Goal: Information Seeking & Learning: Learn about a topic

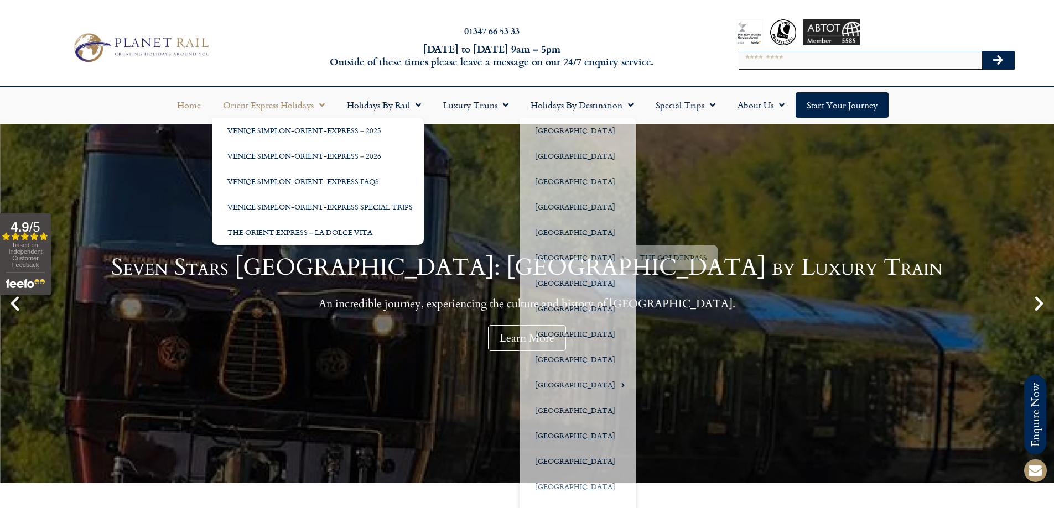
click at [327, 107] on link "Orient Express Holidays" at bounding box center [274, 104] width 124 height 25
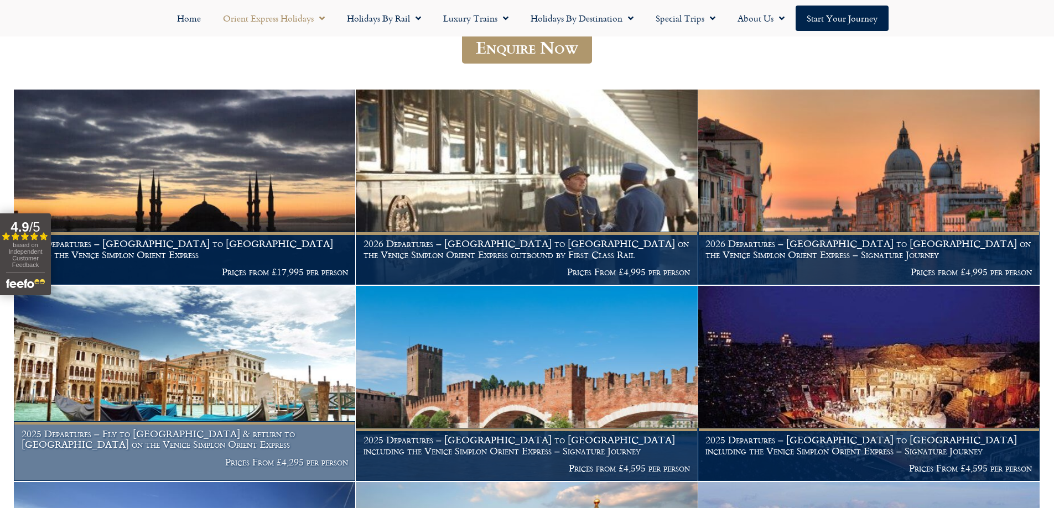
scroll to position [332, 0]
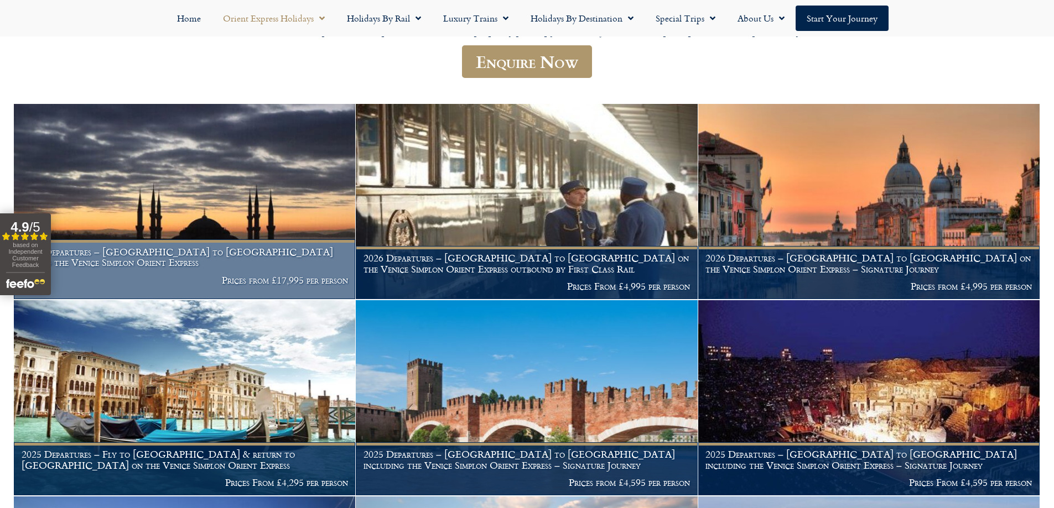
click at [214, 252] on h1 "2025 Departures – Istanbul to Paris aboard the Venice Simplon Orient Express" at bounding box center [185, 258] width 326 height 22
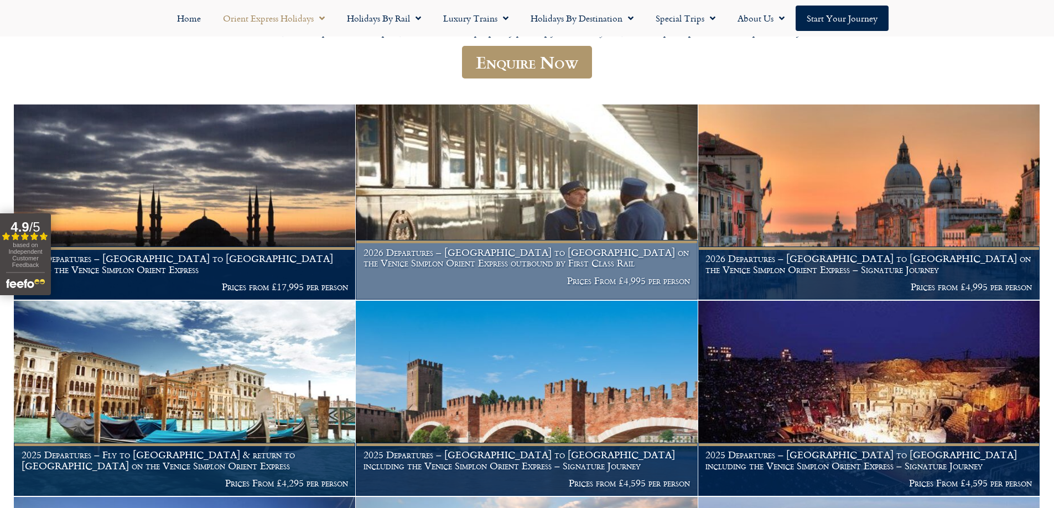
click at [458, 179] on img at bounding box center [526, 202] width 341 height 195
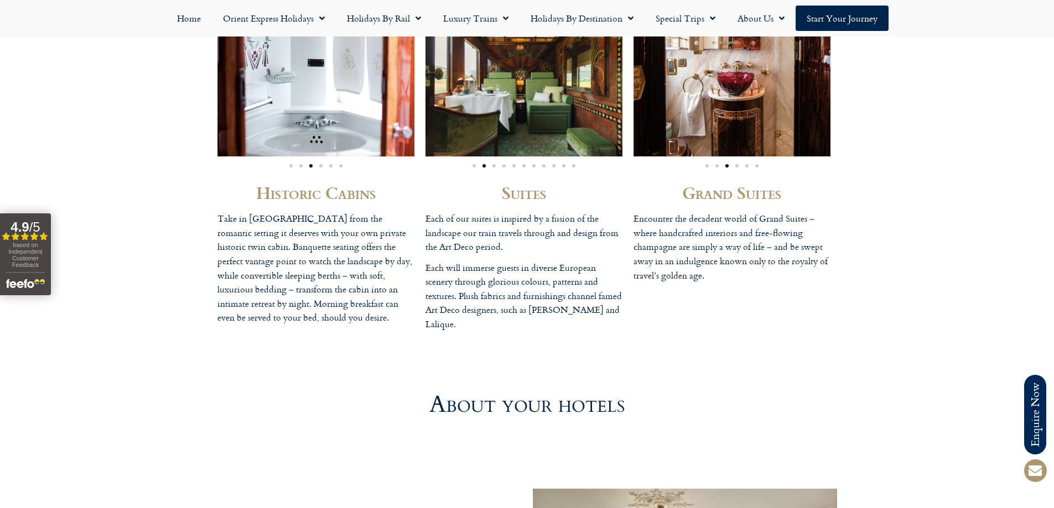
scroll to position [2931, 0]
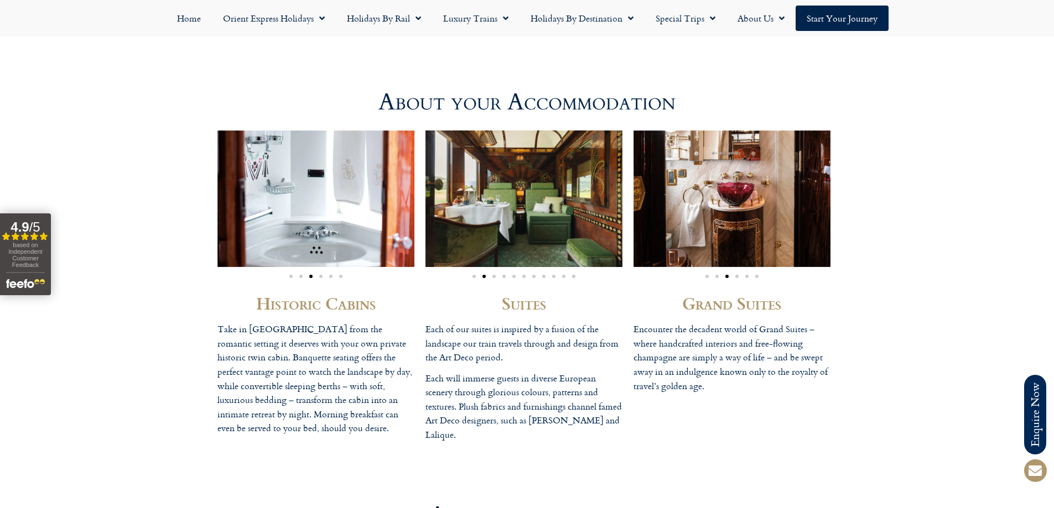
click at [328, 275] on div "Image Carousel" at bounding box center [315, 274] width 197 height 13
click at [333, 278] on div "Image Carousel" at bounding box center [315, 274] width 197 height 13
click at [331, 278] on span "Go to slide 5" at bounding box center [330, 276] width 3 height 3
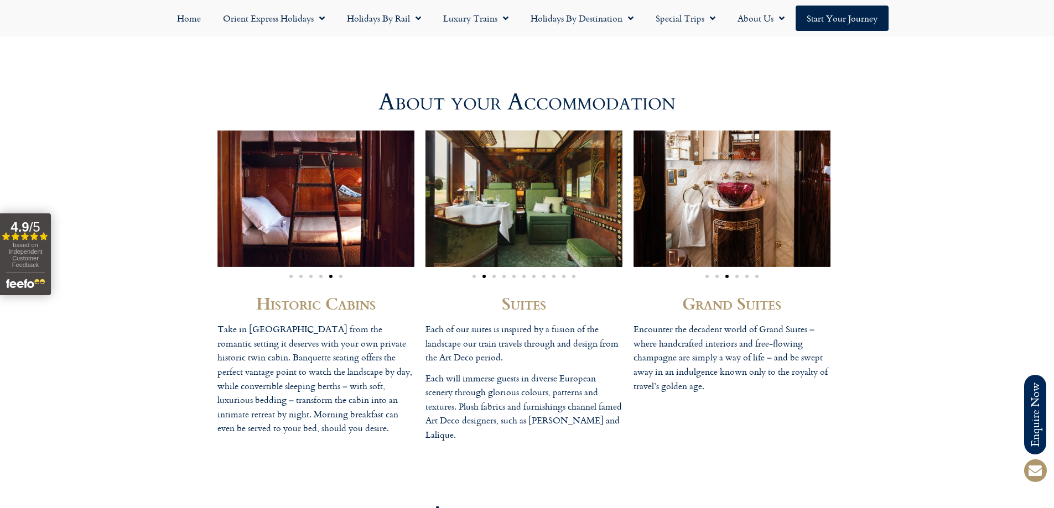
click at [337, 278] on div "Image Carousel" at bounding box center [315, 274] width 197 height 13
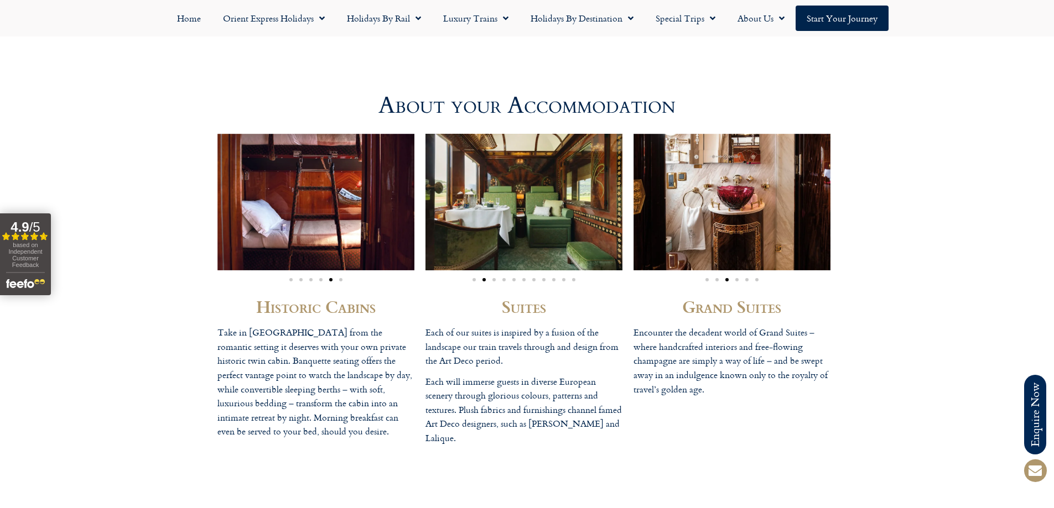
scroll to position [2654, 0]
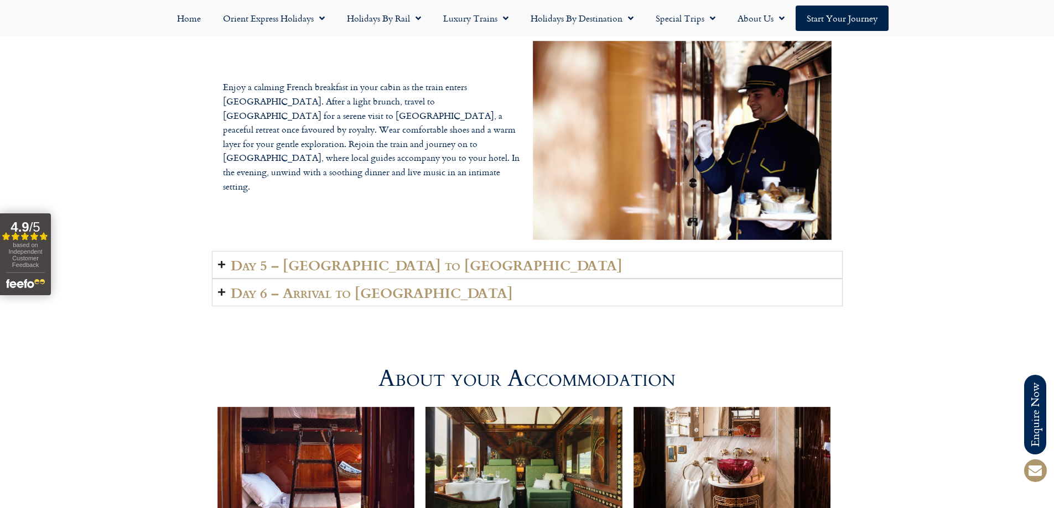
click at [496, 265] on summary "Day 5 – Bulgaria to Istanbul" at bounding box center [527, 265] width 630 height 28
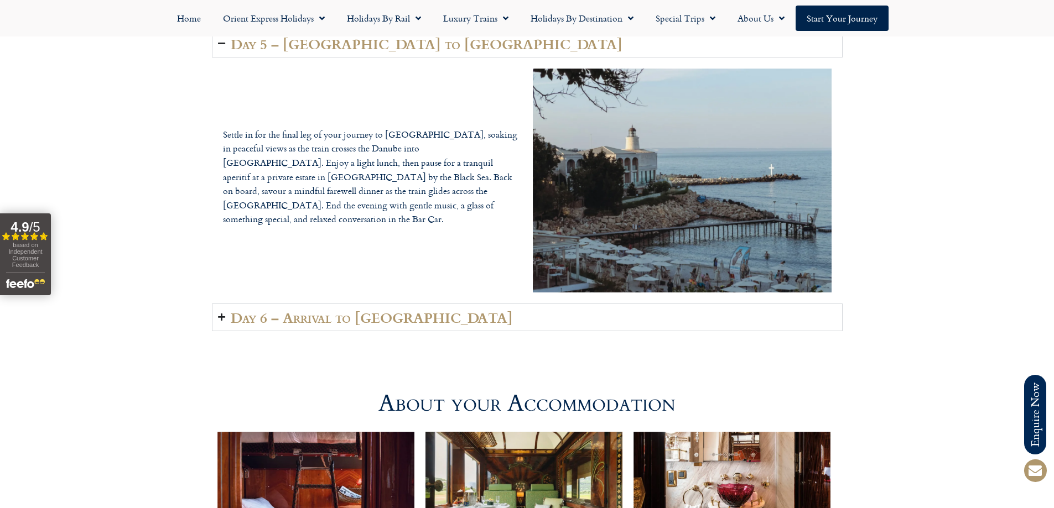
click at [445, 319] on summary "Day 6 – Arrival to Turkey" at bounding box center [527, 318] width 630 height 28
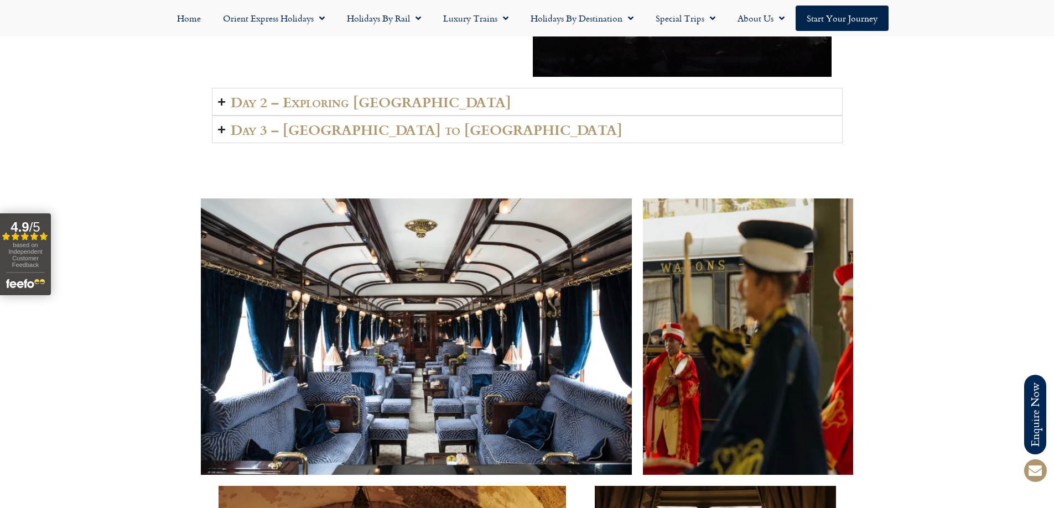
scroll to position [1548, 0]
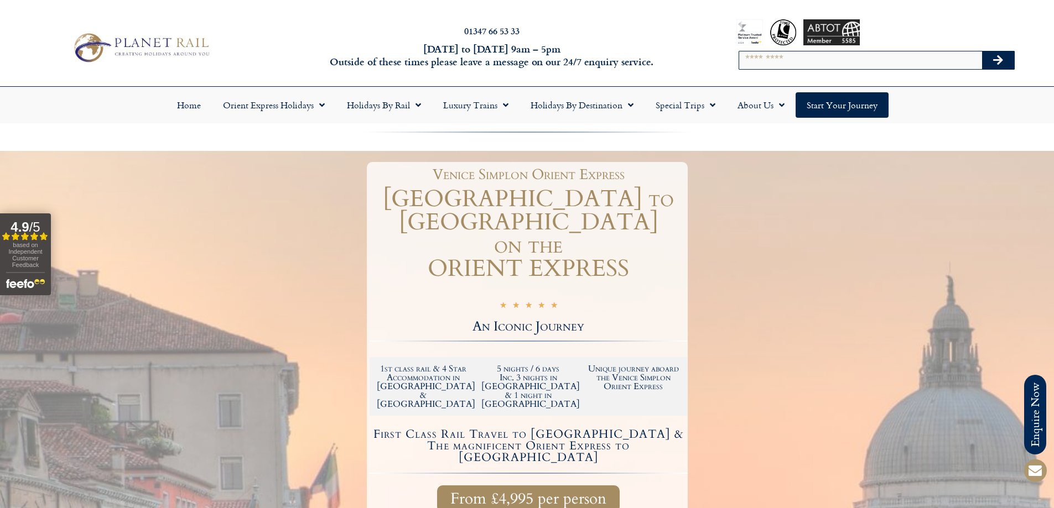
click at [422, 201] on h1 "VENICE to LONDON on the ORIENT EXPRESS" at bounding box center [528, 233] width 318 height 93
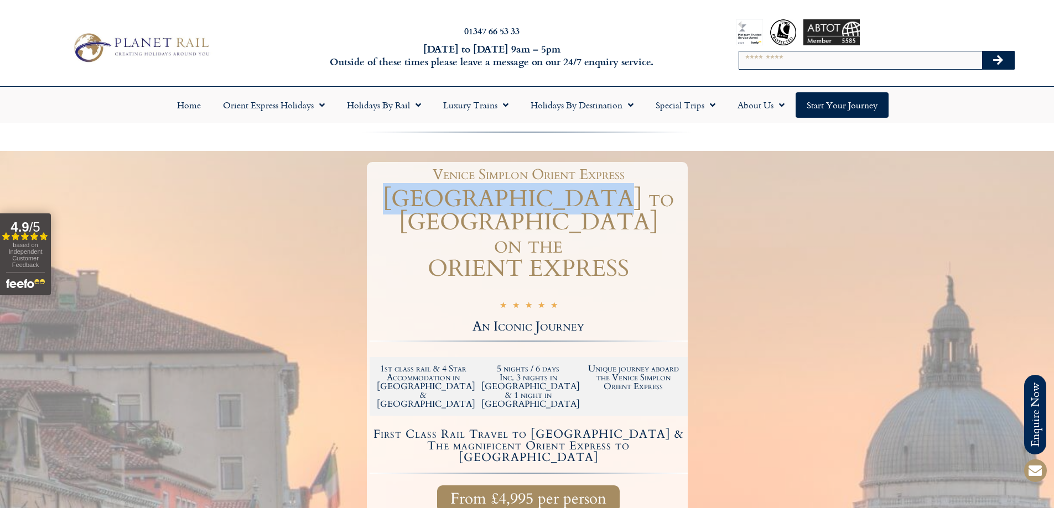
drag, startPoint x: 422, startPoint y: 201, endPoint x: 552, endPoint y: 197, distance: 130.6
click at [552, 197] on h1 "VENICE to LONDON on the ORIENT EXPRESS" at bounding box center [528, 233] width 318 height 93
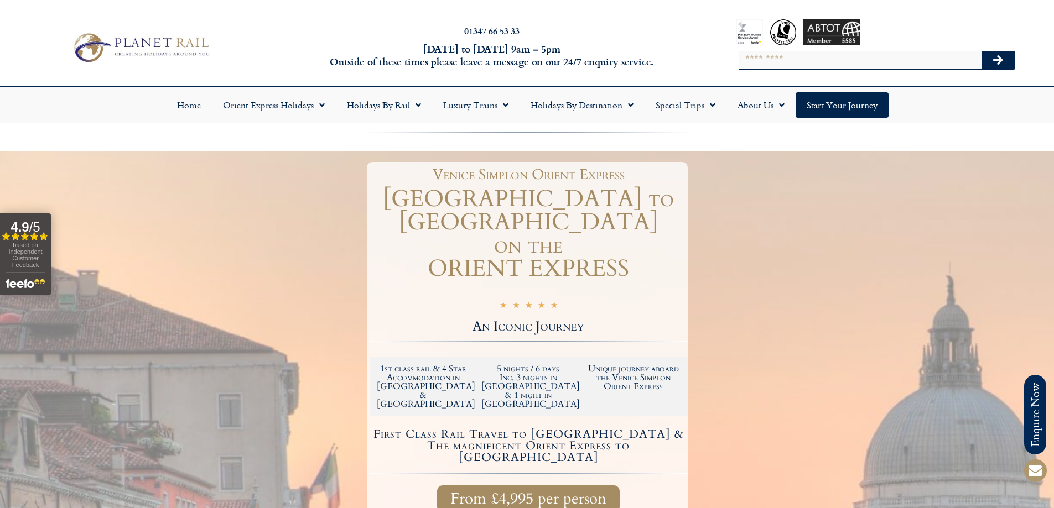
click at [631, 216] on h1 "VENICE to LONDON on the ORIENT EXPRESS" at bounding box center [528, 233] width 318 height 93
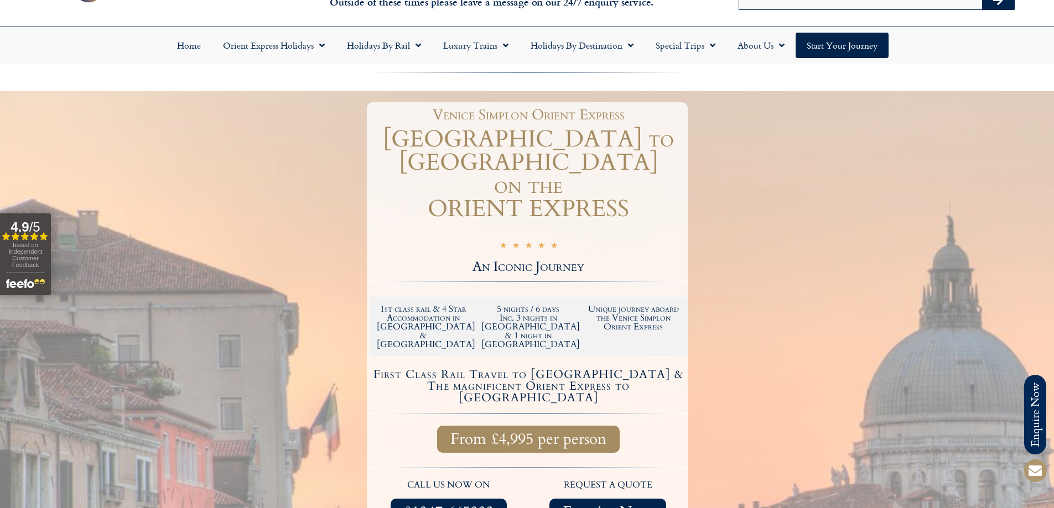
scroll to position [55, 0]
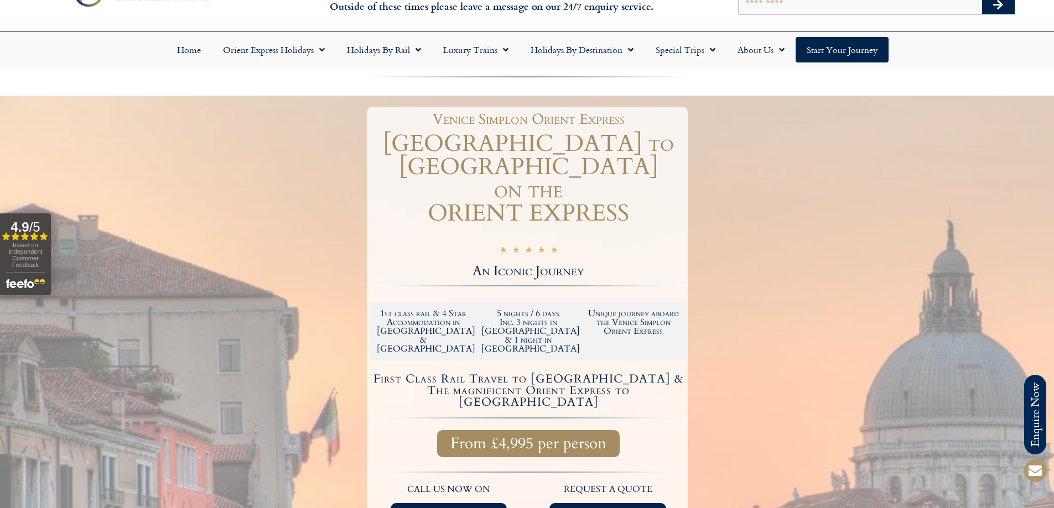
click at [431, 143] on h1 "VENICE to LONDON on the ORIENT EXPRESS" at bounding box center [528, 178] width 318 height 93
drag, startPoint x: 431, startPoint y: 143, endPoint x: 573, endPoint y: 159, distance: 142.5
click at [573, 159] on h1 "VENICE to LONDON on the ORIENT EXPRESS" at bounding box center [528, 178] width 318 height 93
click at [444, 140] on h1 "VENICE to LONDON on the ORIENT EXPRESS" at bounding box center [528, 178] width 318 height 93
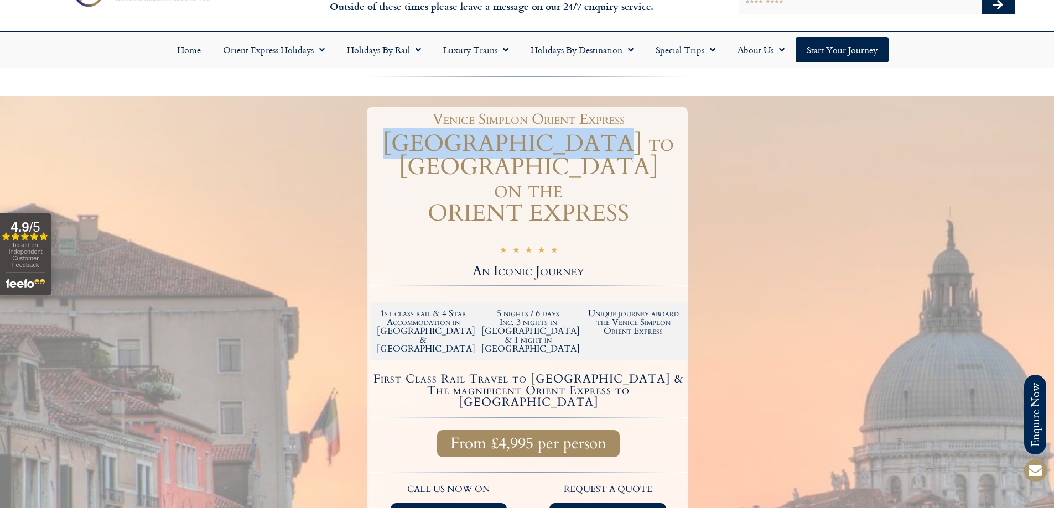
drag, startPoint x: 444, startPoint y: 140, endPoint x: 582, endPoint y: 143, distance: 137.7
click at [582, 143] on h1 "VENICE to LONDON on the ORIENT EXPRESS" at bounding box center [528, 178] width 318 height 93
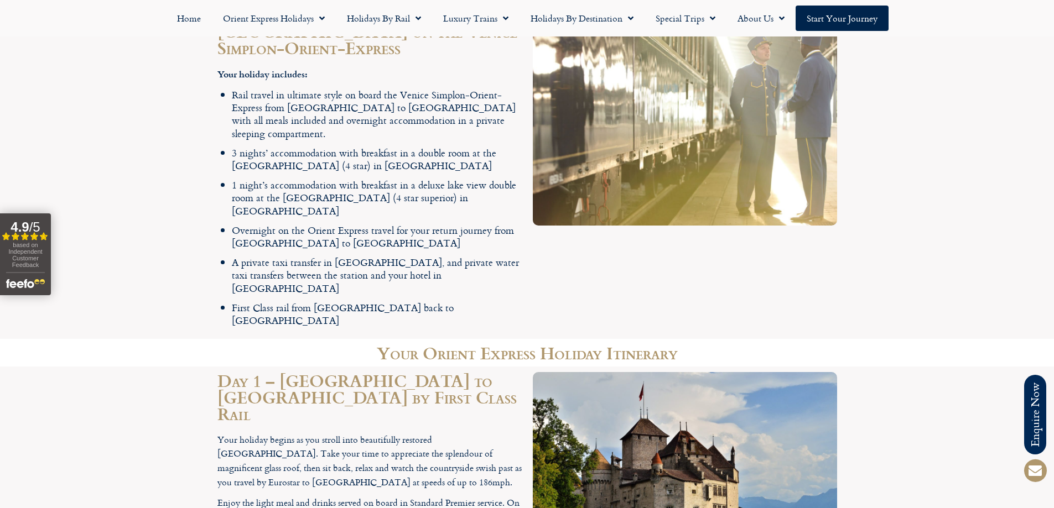
scroll to position [1770, 0]
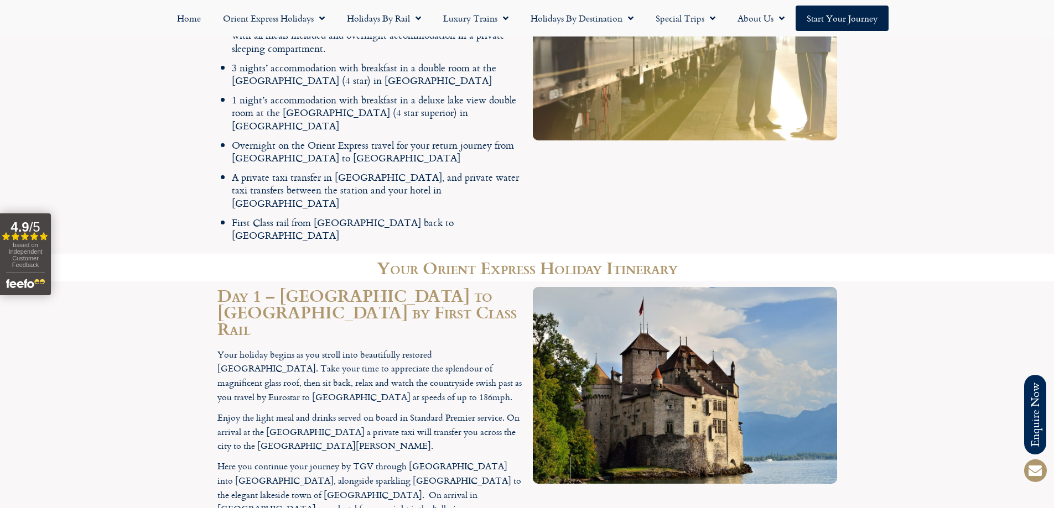
click at [303, 287] on h2 "Day 1 – London to Montreux by First Class Rail" at bounding box center [369, 312] width 304 height 50
drag, startPoint x: 303, startPoint y: 202, endPoint x: 397, endPoint y: 210, distance: 94.3
click at [397, 287] on h2 "Day 1 – London to Montreux by First Class Rail" at bounding box center [369, 312] width 304 height 50
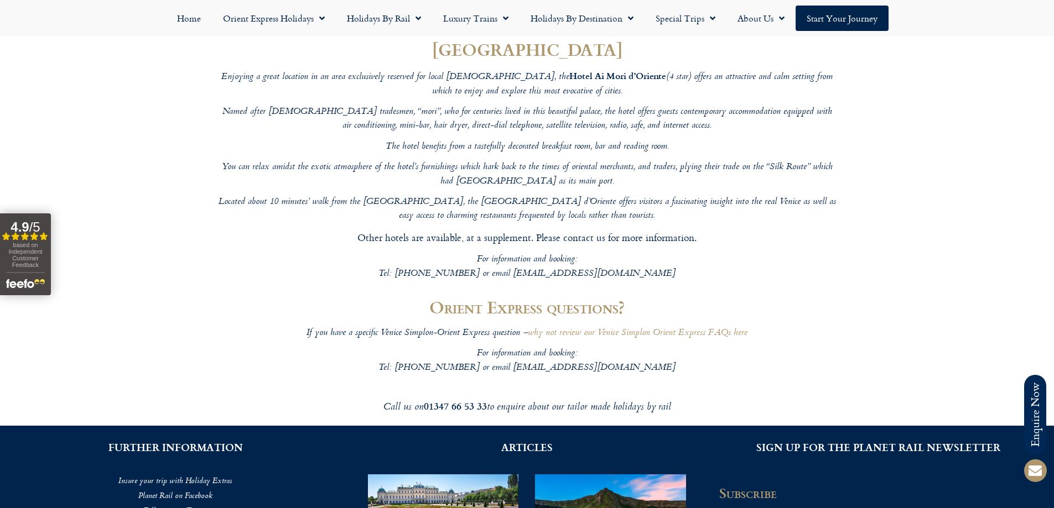
scroll to position [4120, 0]
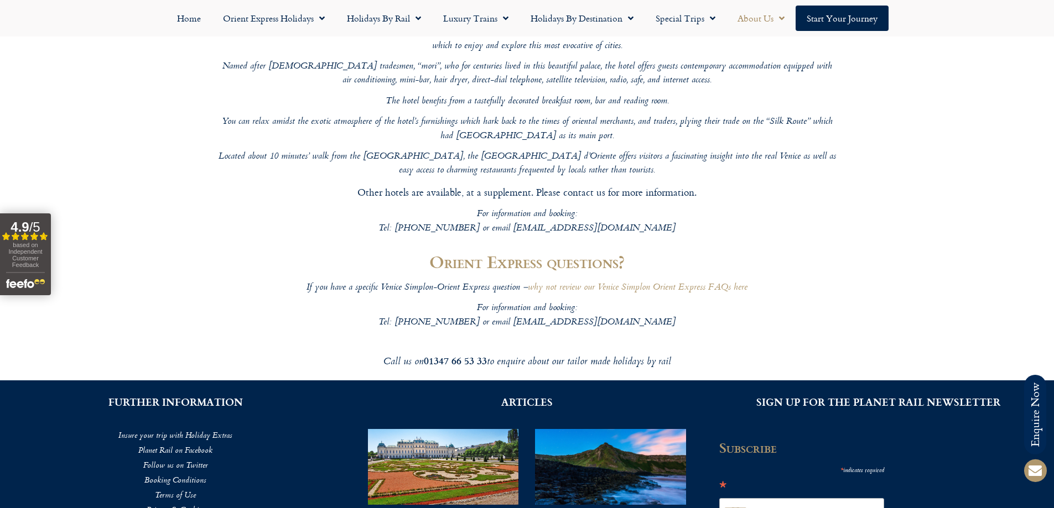
click at [757, 26] on link "About Us" at bounding box center [760, 18] width 69 height 25
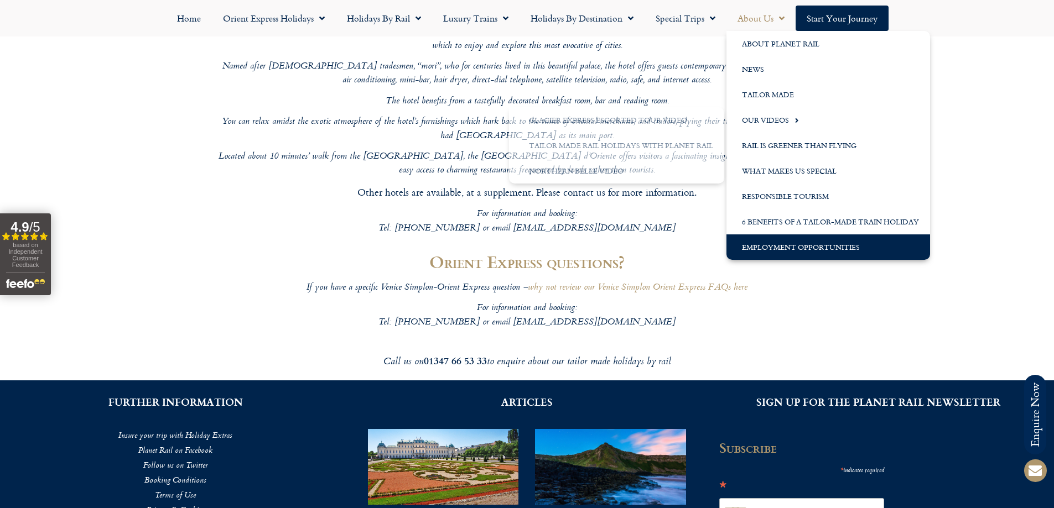
click at [844, 245] on link "Employment Opportunities" at bounding box center [828, 246] width 204 height 25
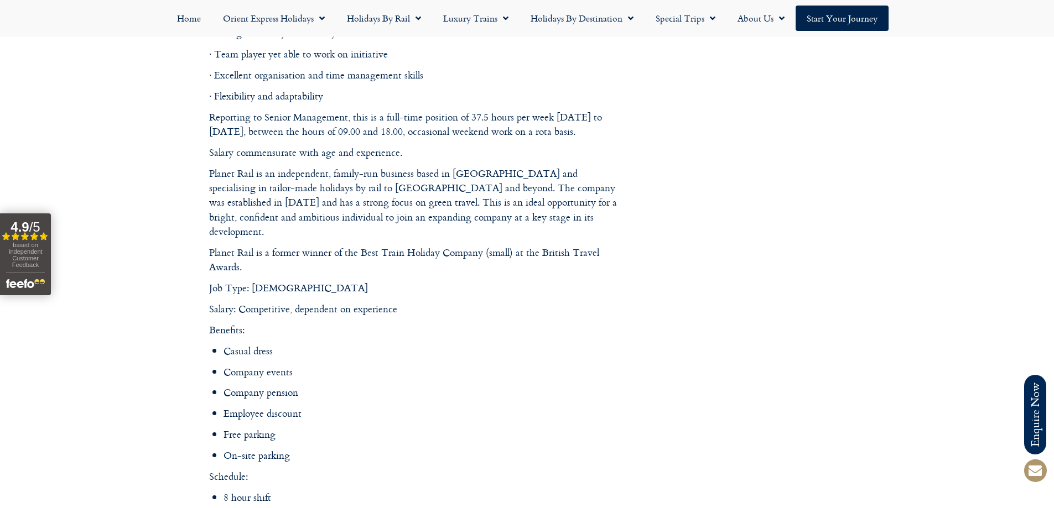
scroll to position [1130, 0]
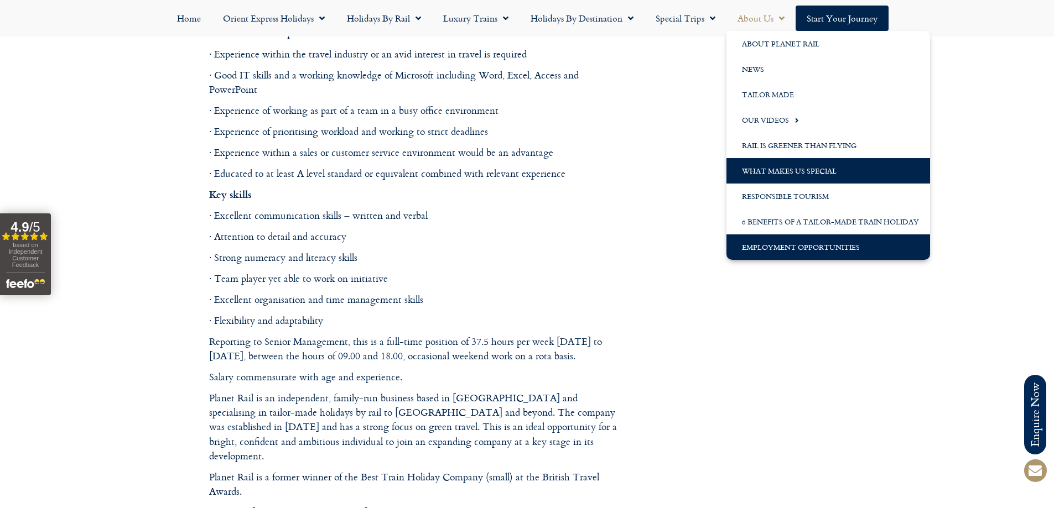
click at [874, 179] on link "What Makes us Special" at bounding box center [828, 170] width 204 height 25
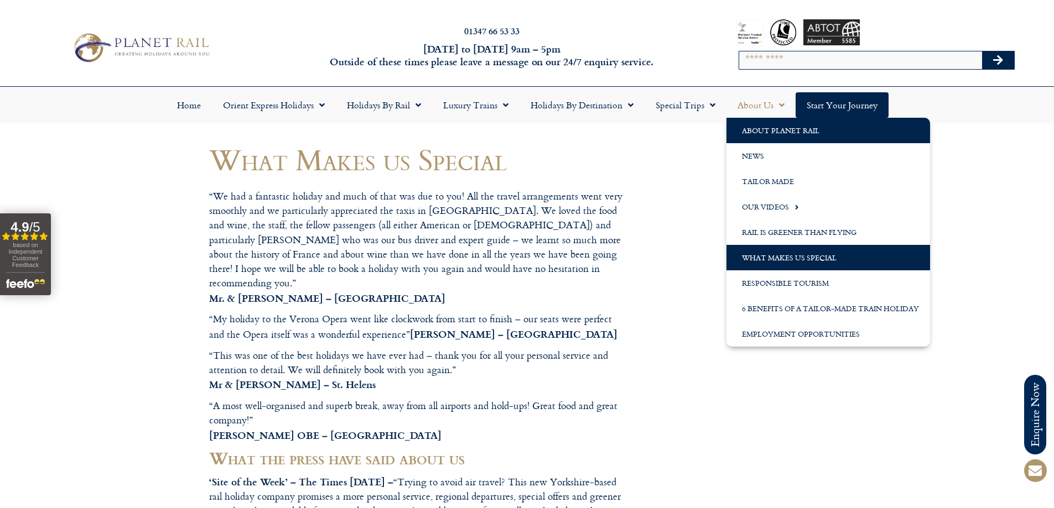
click at [772, 142] on link "About Planet Rail" at bounding box center [828, 130] width 204 height 25
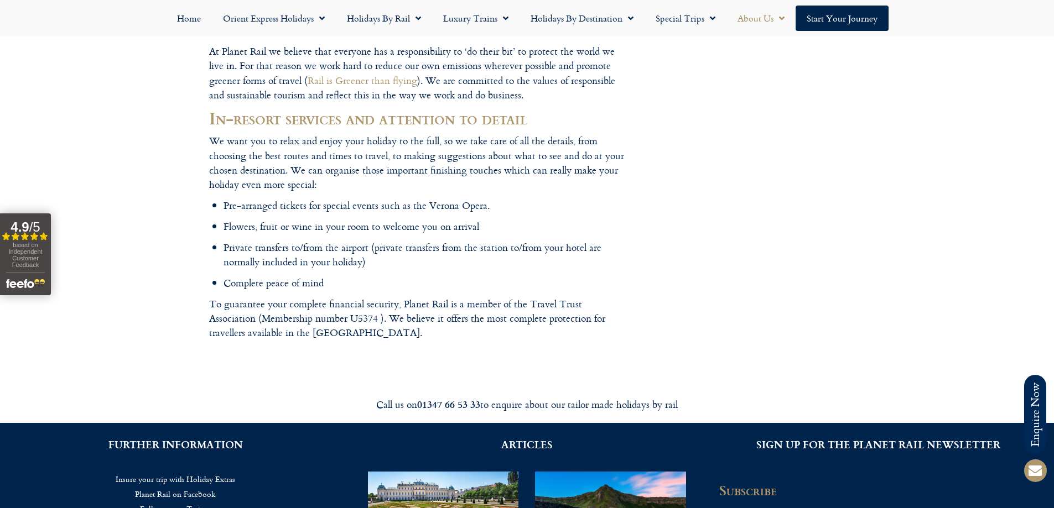
scroll to position [1493, 0]
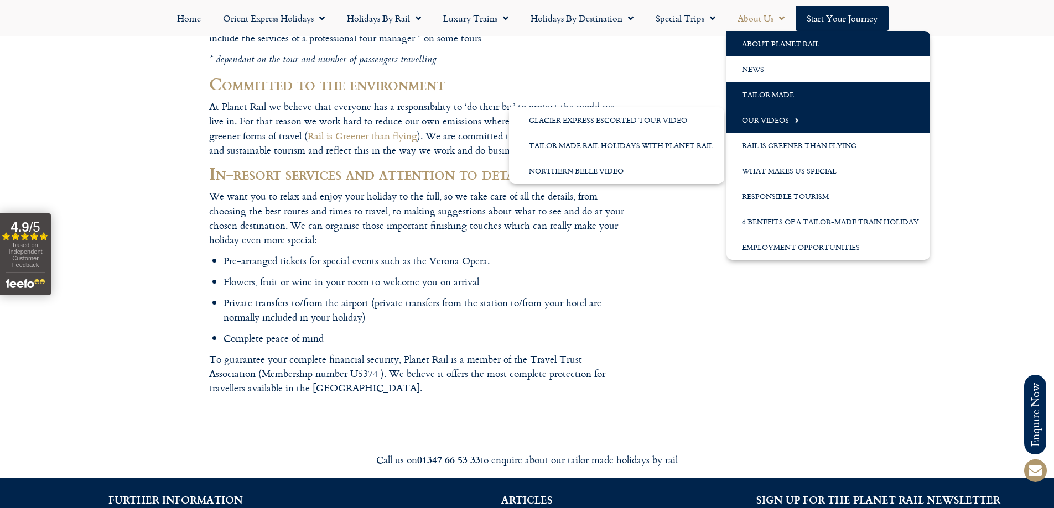
click at [836, 91] on link "Tailor Made" at bounding box center [828, 94] width 204 height 25
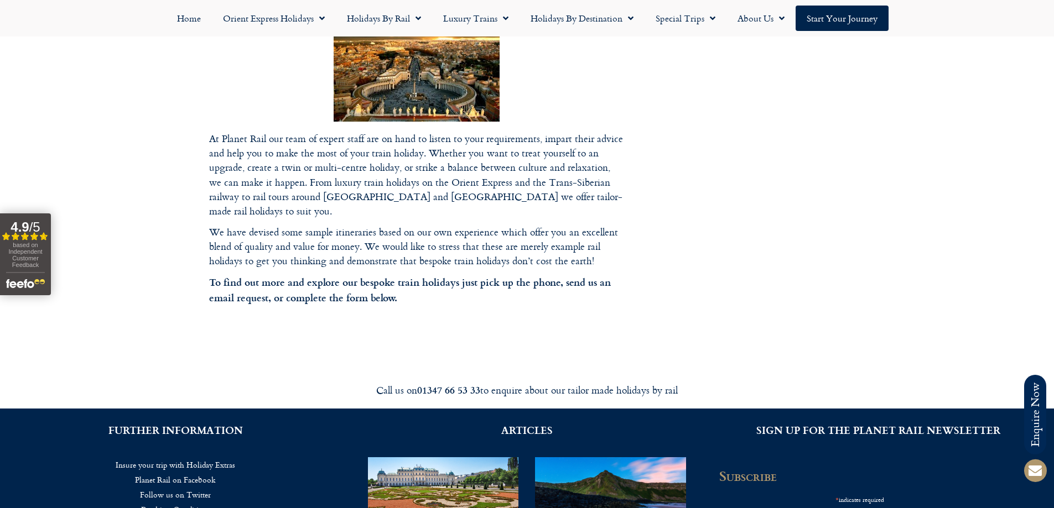
scroll to position [208, 0]
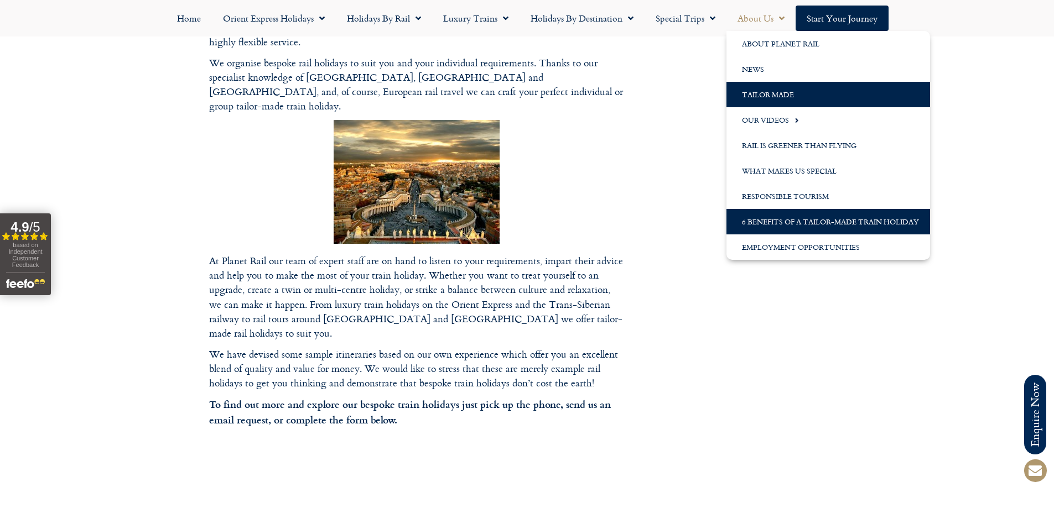
click at [802, 216] on link "6 Benefits of a Tailor-Made Train Holiday" at bounding box center [828, 221] width 204 height 25
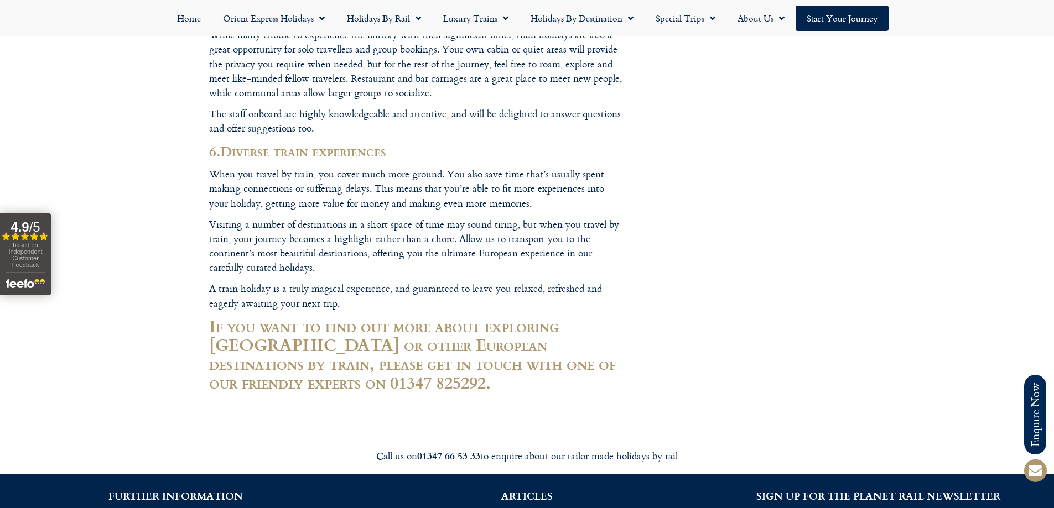
scroll to position [1652, 0]
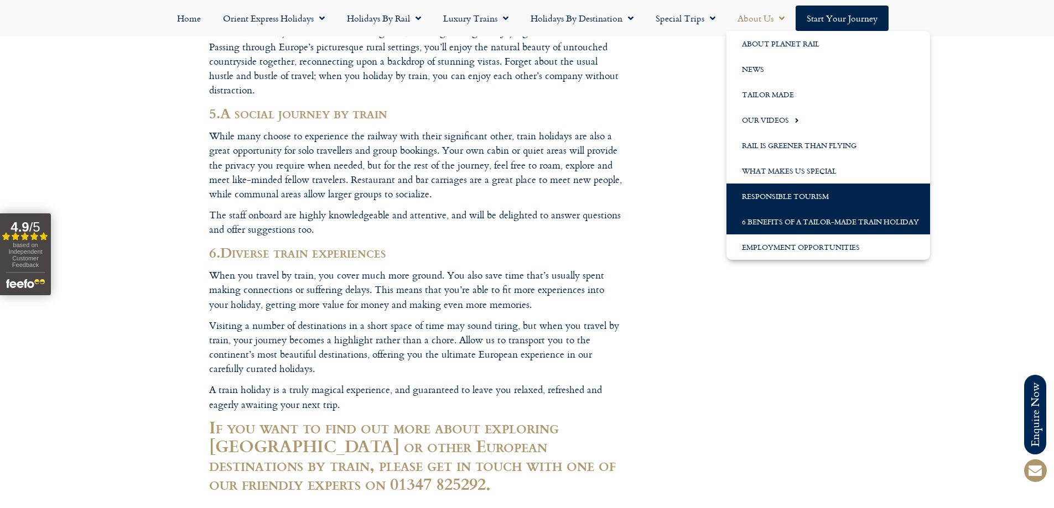
click at [800, 199] on link "Responsible Tourism" at bounding box center [828, 196] width 204 height 25
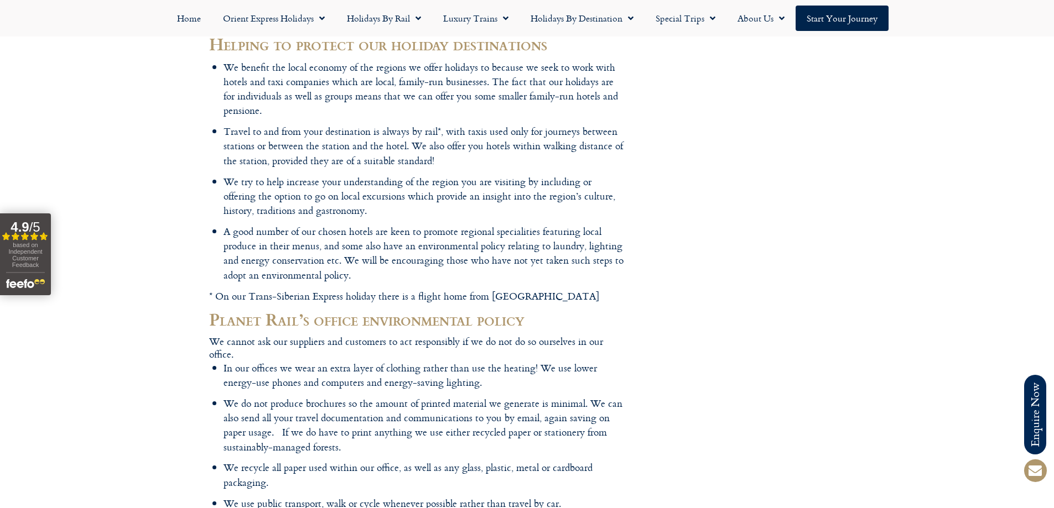
scroll to position [387, 0]
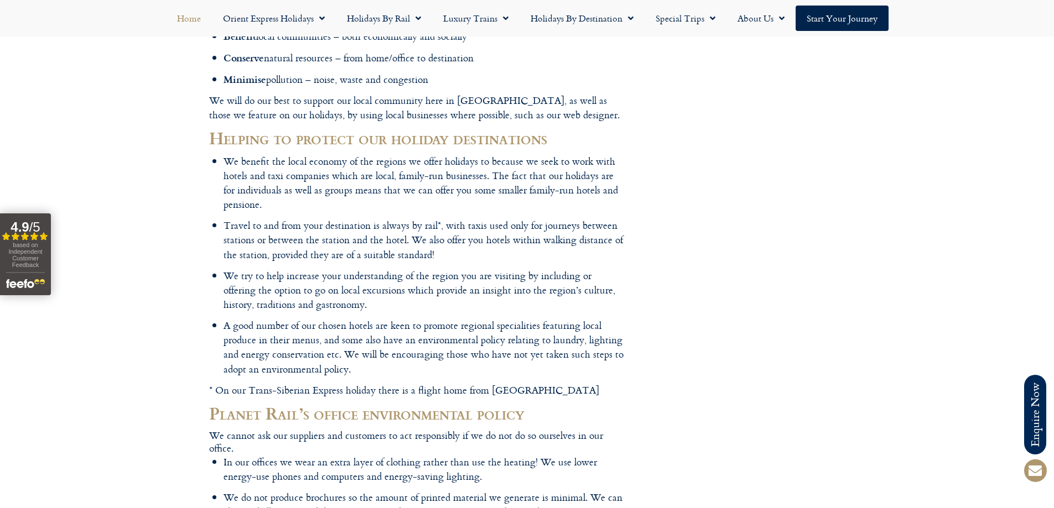
click at [182, 27] on link "Home" at bounding box center [189, 18] width 46 height 25
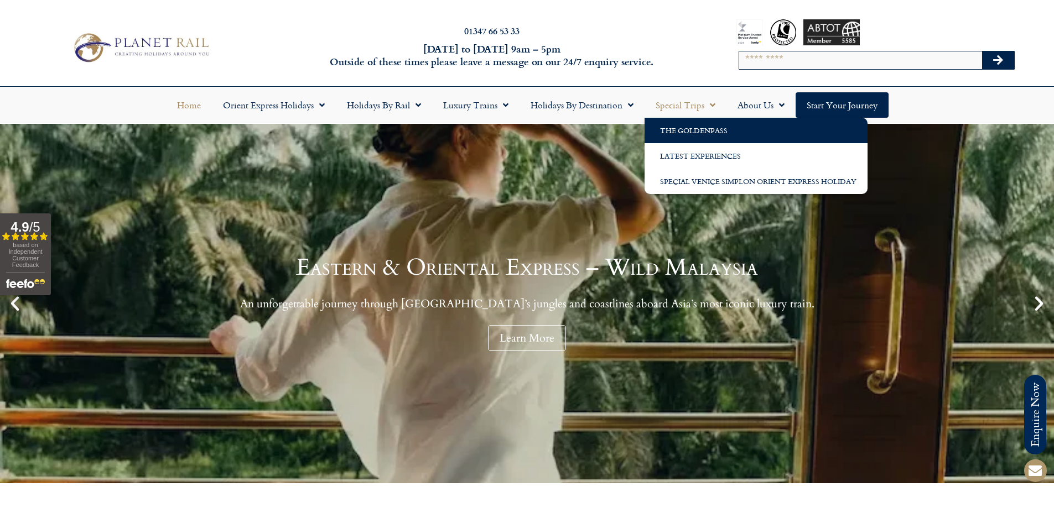
click at [675, 133] on link "The GoldenPass" at bounding box center [755, 130] width 223 height 25
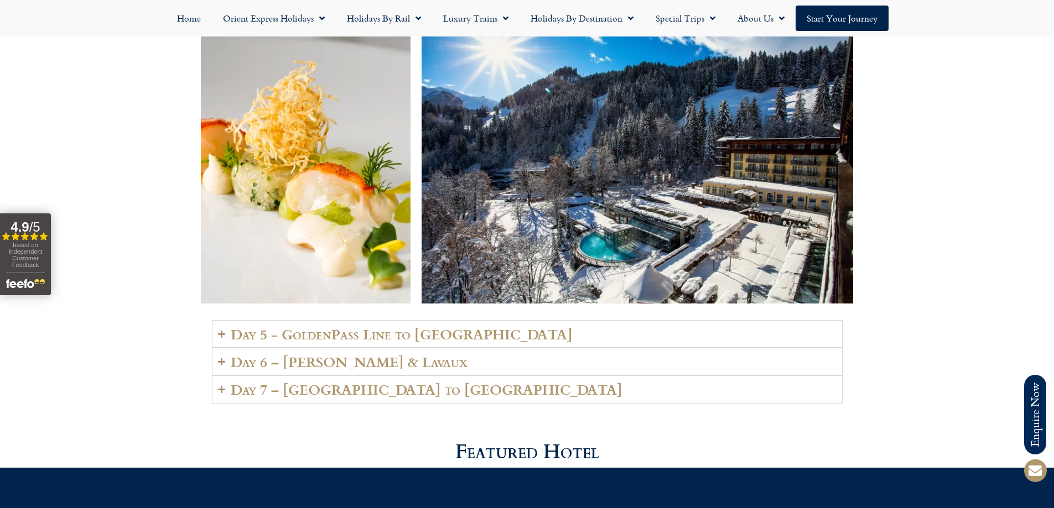
scroll to position [2323, 0]
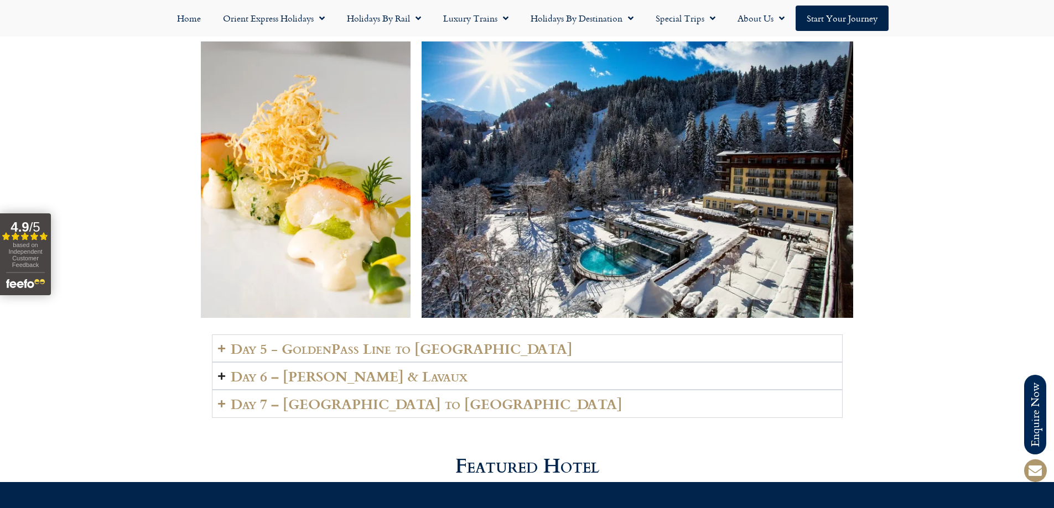
click at [256, 384] on h2 "Day 6 – [PERSON_NAME] & Lavaux" at bounding box center [349, 375] width 237 height 15
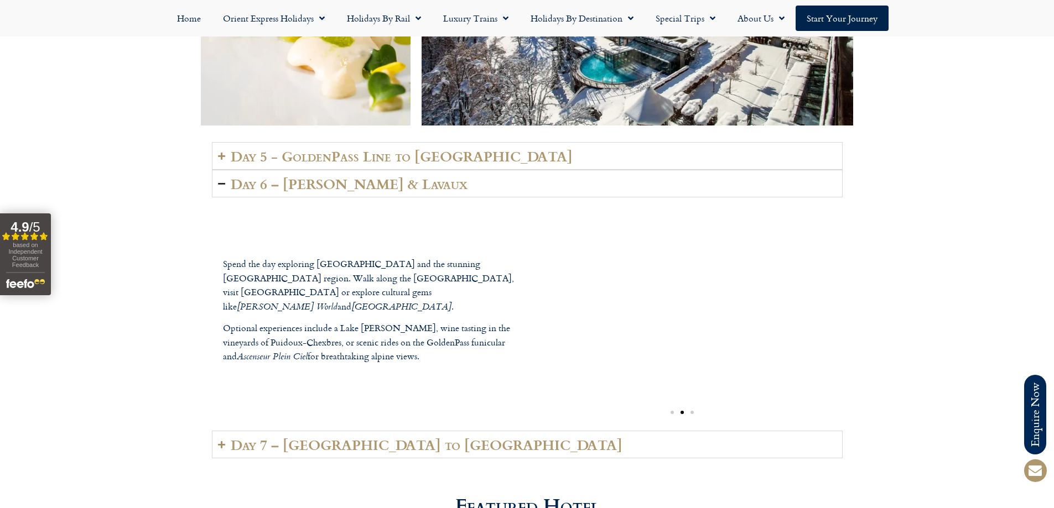
scroll to position [2654, 0]
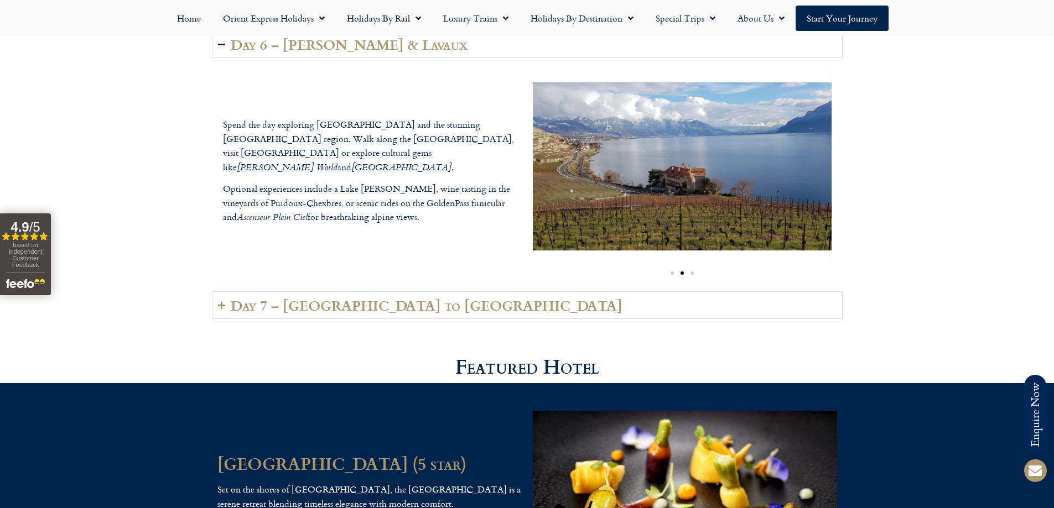
click at [200, 323] on div "Day 5 - GoldenPass Line to Vevey Depart Lenk and begin one of the highlights of…" at bounding box center [527, 174] width 1054 height 355
click at [225, 307] on summary "Day 7 – Vevey to London" at bounding box center [527, 305] width 630 height 28
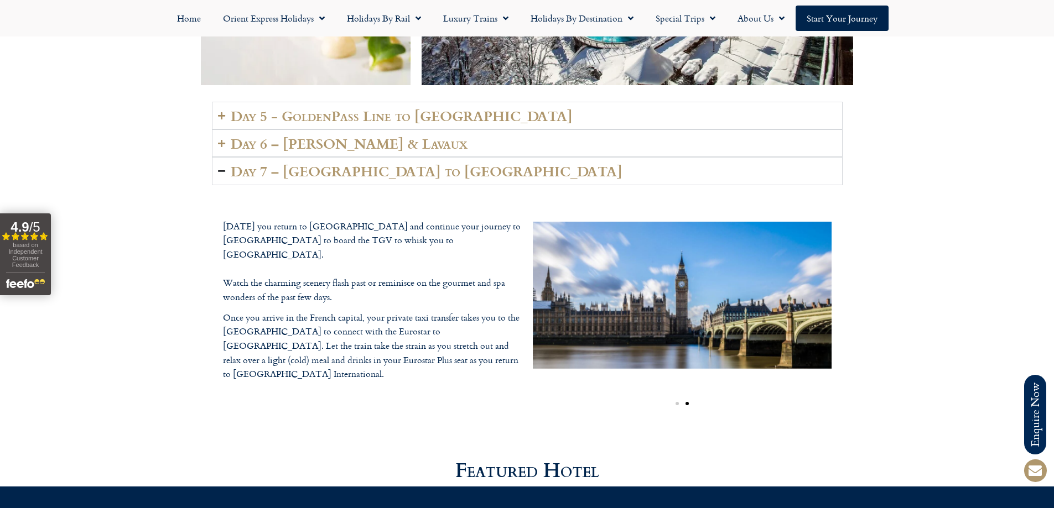
scroll to position [2433, 0]
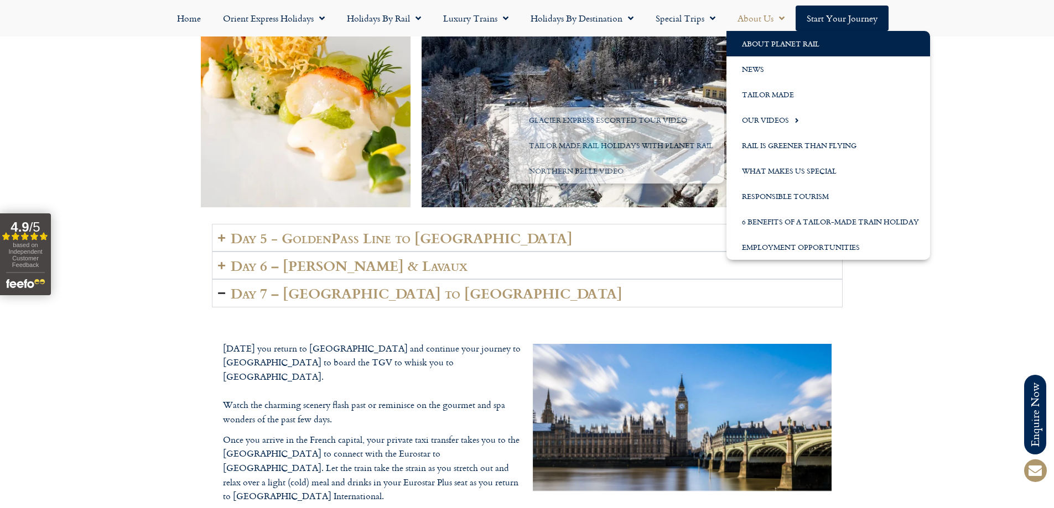
click at [789, 49] on link "About Planet Rail" at bounding box center [828, 43] width 204 height 25
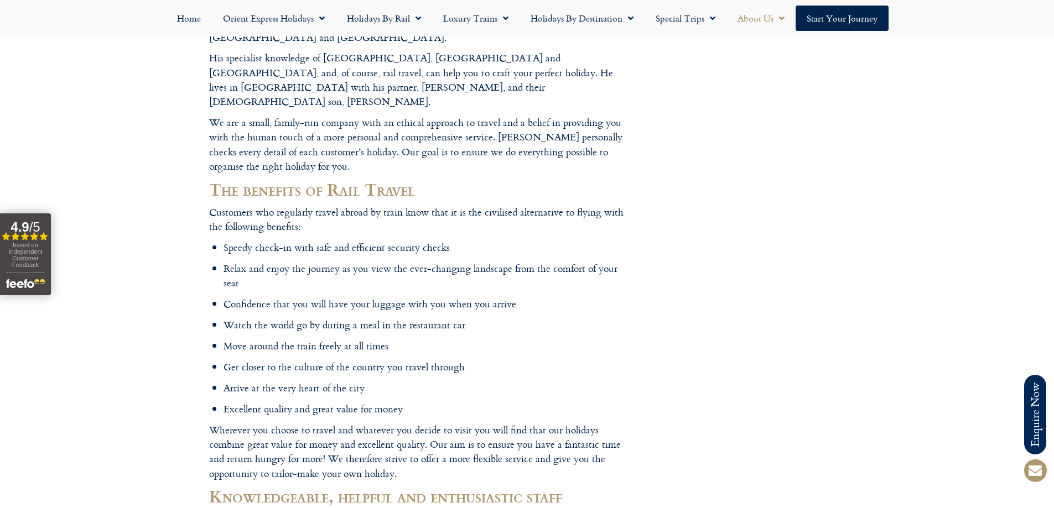
scroll to position [387, 0]
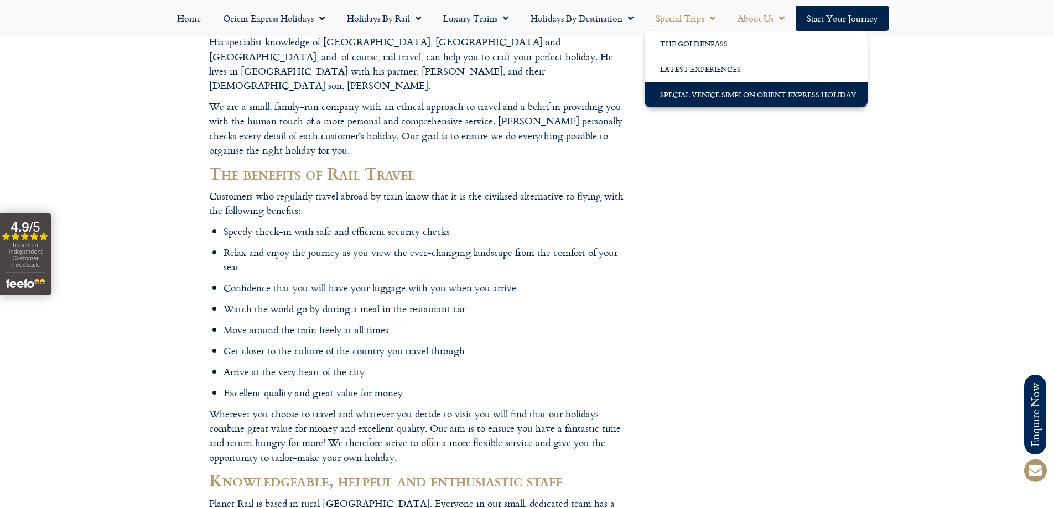
click at [753, 89] on link "Special Venice Simplon Orient Express Holiday" at bounding box center [755, 94] width 223 height 25
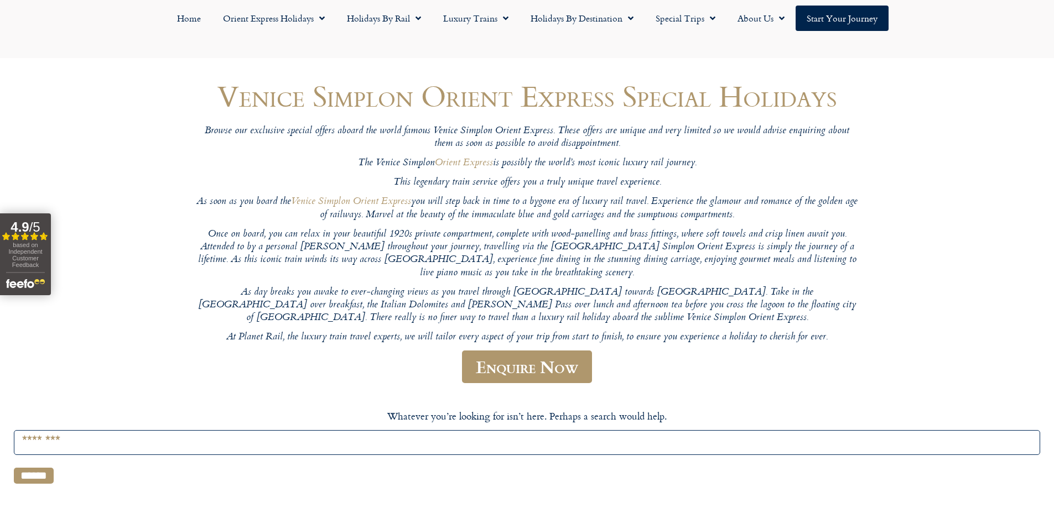
scroll to position [56, 0]
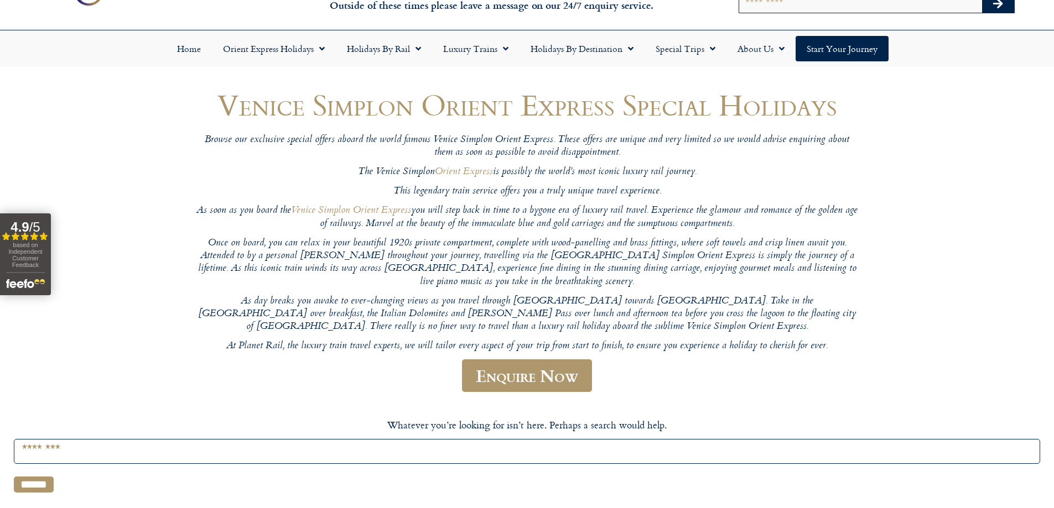
click at [187, 429] on article "Whatever you’re looking for isn’t here. Perhaps a search would help. Search for…" at bounding box center [527, 455] width 1026 height 75
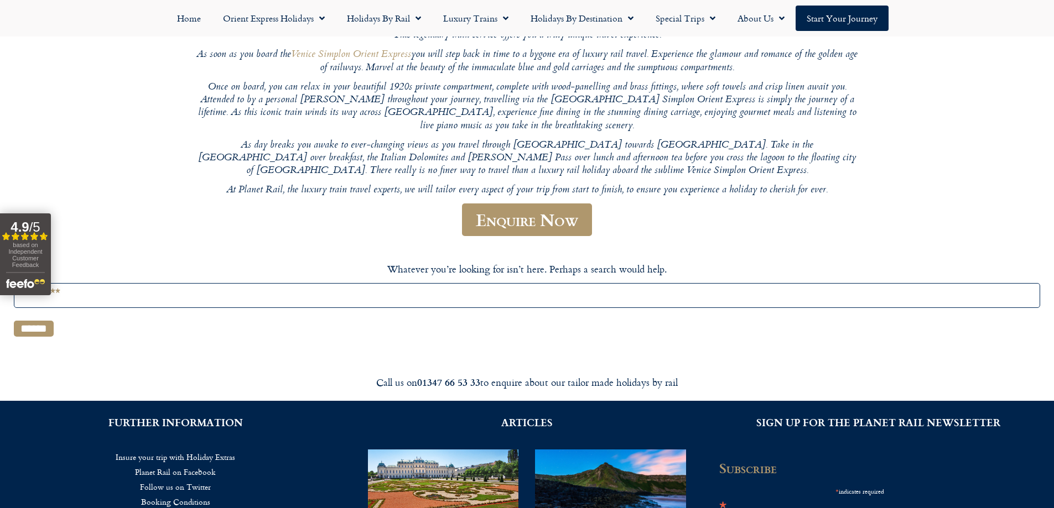
scroll to position [418, 0]
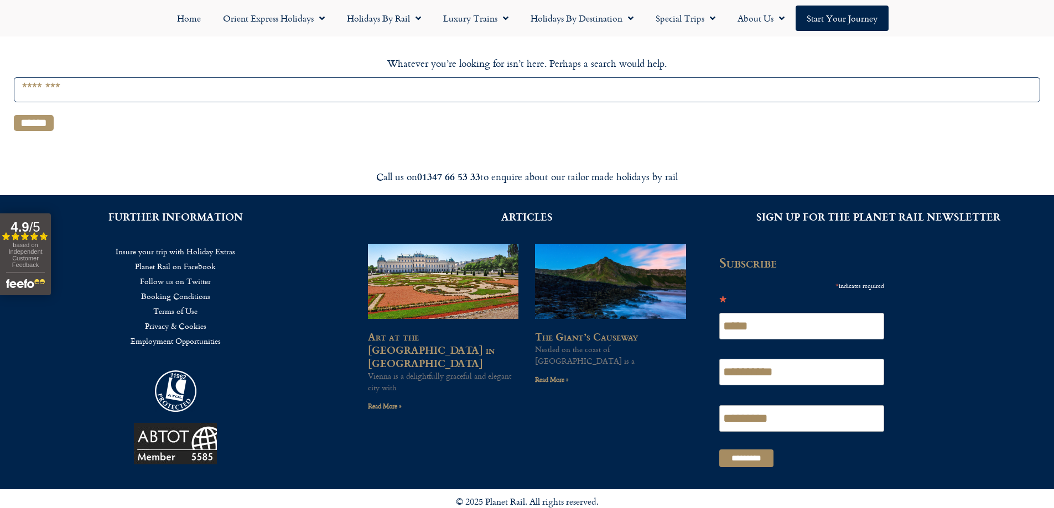
drag, startPoint x: 33, startPoint y: 110, endPoint x: 38, endPoint y: 111, distance: 5.6
click at [38, 115] on input "******" at bounding box center [34, 123] width 40 height 16
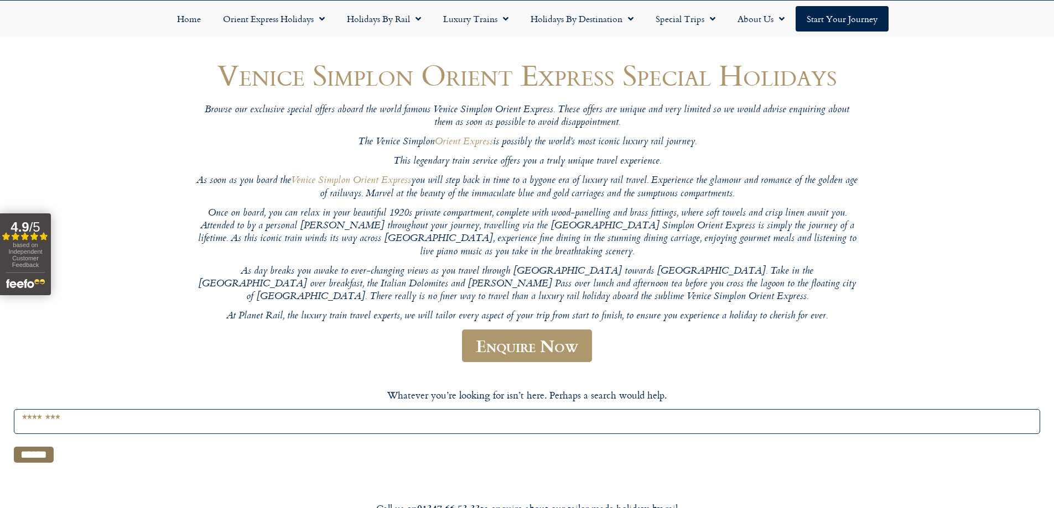
scroll to position [0, 0]
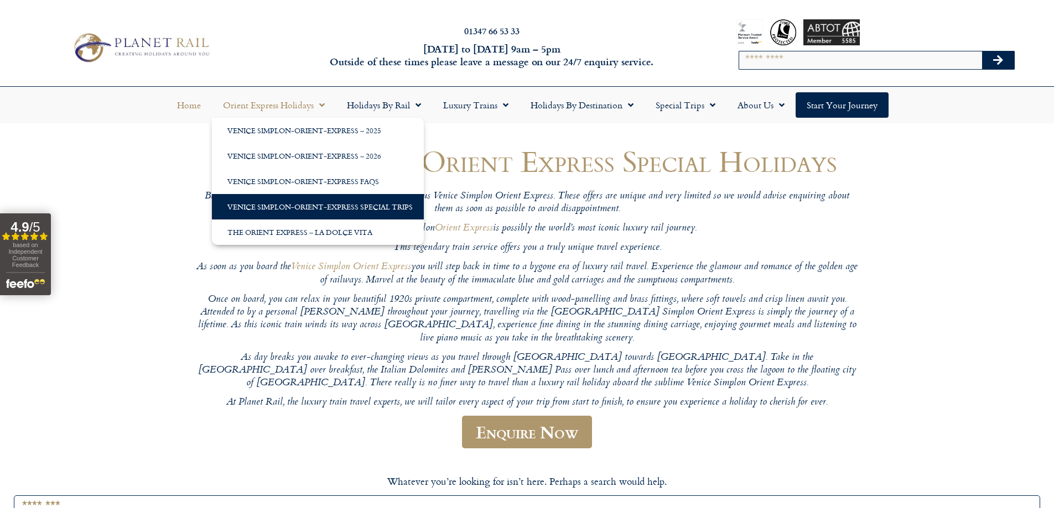
click at [202, 97] on link "Home" at bounding box center [189, 104] width 46 height 25
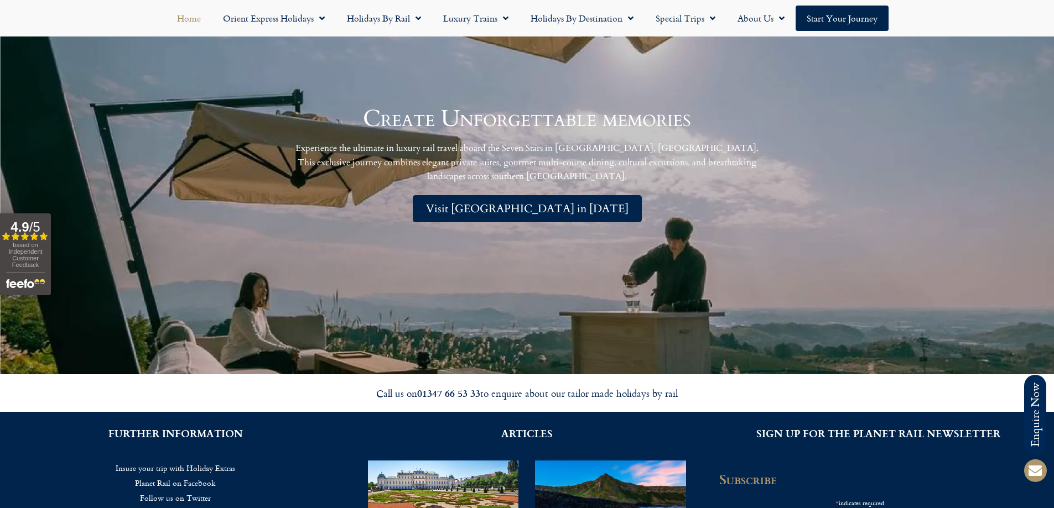
scroll to position [2820, 0]
